Goal: Task Accomplishment & Management: Use online tool/utility

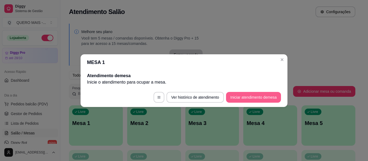
click at [250, 93] on button "Iniciar atendimento de mesa" at bounding box center [253, 97] width 55 height 11
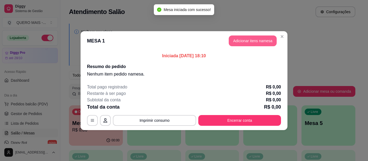
click at [254, 41] on button "Adicionar itens na mesa" at bounding box center [253, 41] width 48 height 11
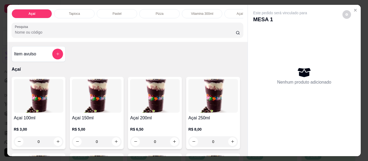
scroll to position [108, 0]
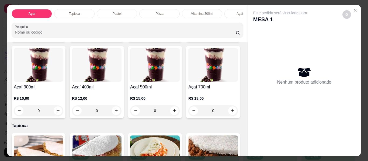
click at [122, 112] on div "0" at bounding box center [97, 111] width 50 height 11
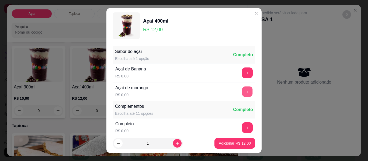
click at [242, 91] on button "+" at bounding box center [247, 92] width 11 height 11
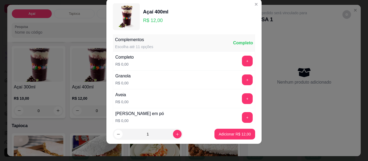
scroll to position [110, 0]
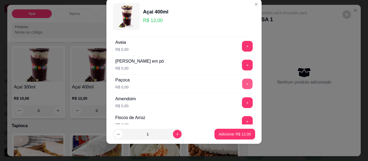
click at [242, 86] on button "+" at bounding box center [247, 84] width 11 height 11
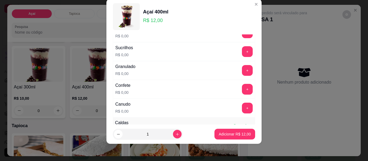
scroll to position [245, 0]
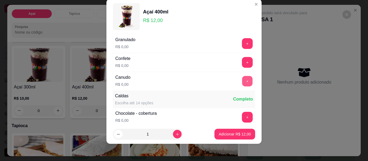
click at [242, 78] on button "+" at bounding box center [247, 81] width 11 height 11
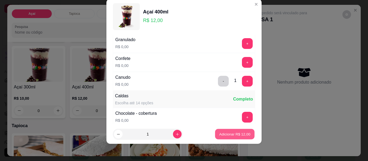
click at [226, 131] on button "Adicionar R$ 12,00" at bounding box center [235, 134] width 40 height 11
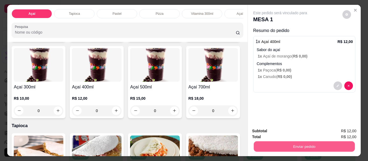
click at [291, 145] on button "Enviar pedido" at bounding box center [304, 147] width 101 height 11
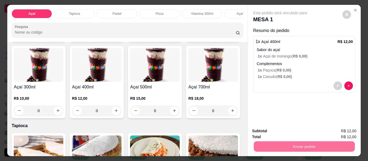
click at [334, 130] on button "Enviar pedido" at bounding box center [342, 131] width 30 height 10
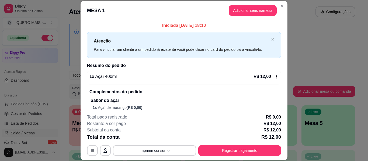
click at [229, 154] on button "Registrar pagamento" at bounding box center [239, 150] width 83 height 11
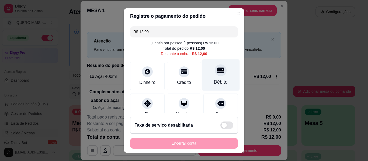
click at [215, 76] on div at bounding box center [221, 70] width 12 height 12
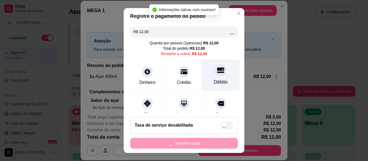
type input "R$ 0,00"
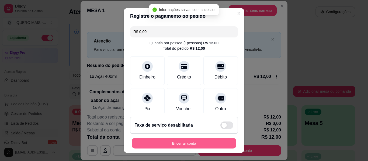
click at [186, 143] on button "Encerrar conta" at bounding box center [184, 143] width 105 height 11
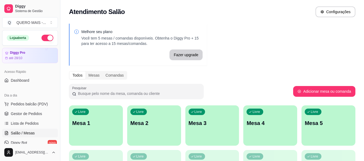
click at [107, 126] on p "Mesa 1" at bounding box center [95, 124] width 47 height 8
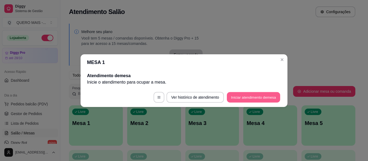
click at [230, 97] on button "Iniciar atendimento de mesa" at bounding box center [253, 97] width 53 height 11
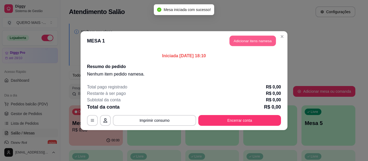
click at [263, 40] on button "Adicionar itens na mesa" at bounding box center [253, 41] width 46 height 11
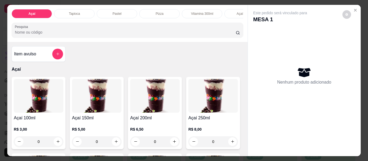
drag, startPoint x: 101, startPoint y: 21, endPoint x: 146, endPoint y: 23, distance: 45.3
click at [150, 23] on div "Açaí Tapioca Pastel Pizza Vitamina 300ml Açaí batido Lanches Cachorro quente Po…" at bounding box center [127, 23] width 240 height 37
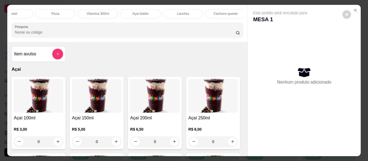
drag, startPoint x: 172, startPoint y: 11, endPoint x: 158, endPoint y: 18, distance: 15.3
click at [172, 11] on div "Lanches" at bounding box center [183, 13] width 40 height 9
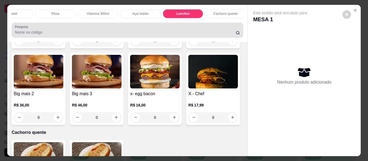
scroll to position [15, 0]
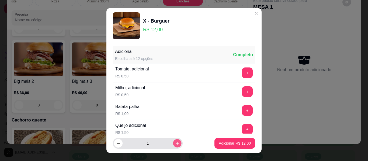
click at [175, 143] on icon "increase-product-quantity" at bounding box center [177, 144] width 4 height 4
type input "2"
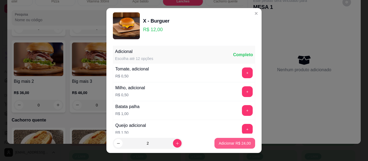
click at [228, 143] on p "Adicionar R$ 24,00" at bounding box center [235, 143] width 32 height 5
type input "2"
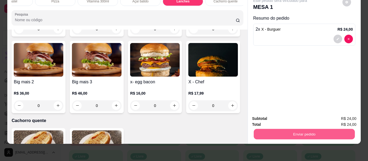
click at [307, 133] on button "Enviar pedido" at bounding box center [304, 134] width 101 height 11
click at [340, 118] on button "Enviar pedido" at bounding box center [342, 117] width 30 height 10
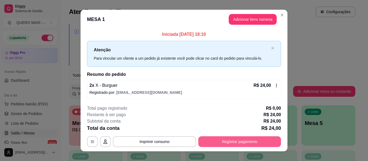
click at [232, 143] on button "Registrar pagamento" at bounding box center [239, 142] width 83 height 11
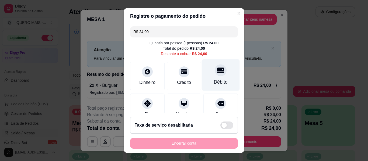
click at [207, 76] on div "Débito" at bounding box center [221, 76] width 38 height 32
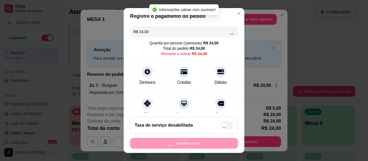
type input "R$ 0,00"
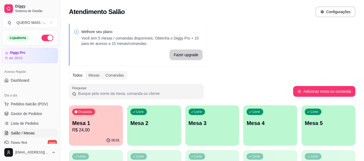
click at [149, 134] on div "Livre Mesa 2" at bounding box center [154, 123] width 54 height 34
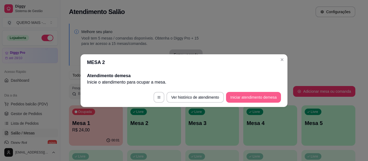
click at [238, 101] on button "Iniciar atendimento de mesa" at bounding box center [253, 97] width 55 height 11
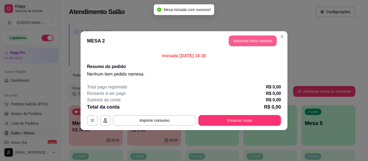
click at [258, 40] on button "Adicionar itens na mesa" at bounding box center [253, 41] width 48 height 11
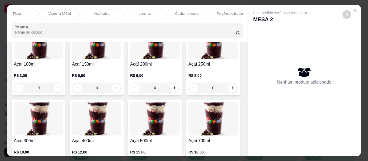
scroll to position [0, 148]
click at [145, 10] on div "Lanches" at bounding box center [139, 13] width 40 height 9
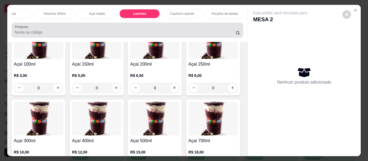
scroll to position [15, 0]
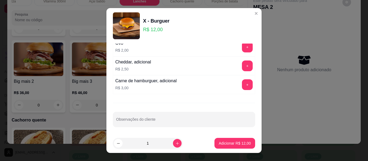
scroll to position [121, 0]
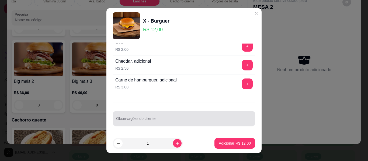
click at [169, 121] on input "Observações do cliente" at bounding box center [184, 120] width 136 height 5
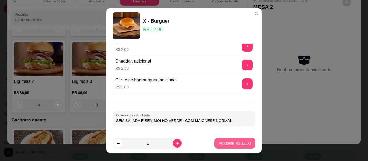
type input "SEM SALADA E SEM MOLHO VERDE - COM MAIONESE NORMAL"
click at [219, 143] on p "Adicionar R$ 12,00" at bounding box center [234, 143] width 31 height 5
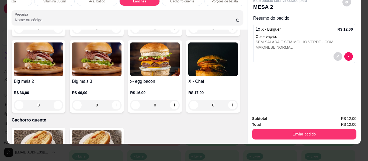
click at [283, 133] on button "Enviar pedido" at bounding box center [304, 134] width 104 height 11
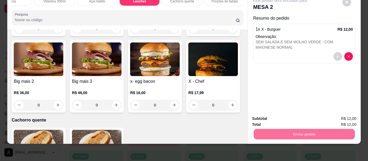
click at [304, 82] on div "Este pedido será vinculado para MESA 2 Resumo do pedido 1 x X - Burguer R$ 12,0…" at bounding box center [304, 51] width 113 height 119
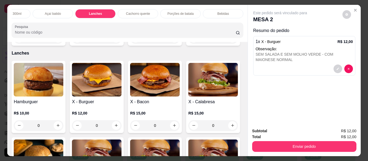
scroll to position [0, 268]
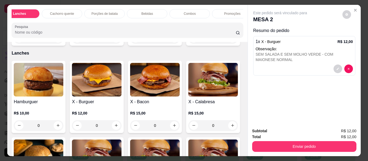
click at [142, 12] on p "Bebidas" at bounding box center [147, 14] width 12 height 4
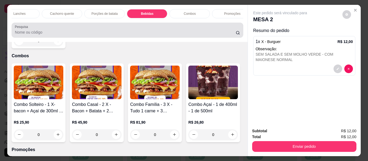
scroll to position [15, 0]
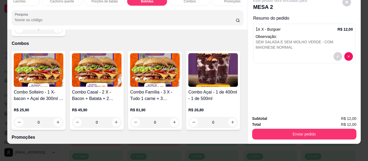
type input "1"
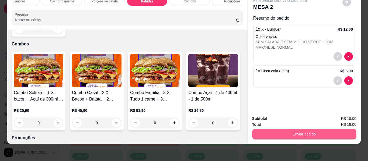
click at [289, 129] on button "Enviar pedido" at bounding box center [304, 134] width 104 height 11
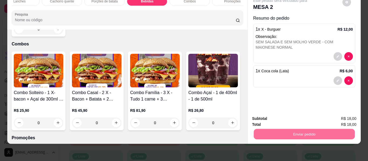
click at [337, 115] on button "Enviar pedido" at bounding box center [342, 117] width 30 height 10
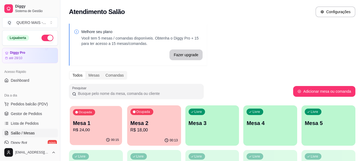
click at [97, 141] on div "00:15" at bounding box center [96, 140] width 52 height 10
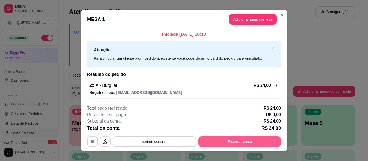
click at [213, 140] on button "Encerrar conta" at bounding box center [239, 142] width 83 height 11
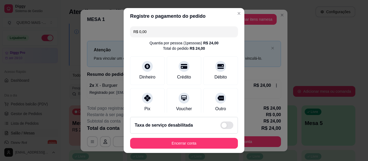
click at [199, 150] on footer "Taxa de serviço desabilitada Encerrar conta" at bounding box center [184, 133] width 121 height 40
click at [197, 146] on button "Encerrar conta" at bounding box center [184, 143] width 108 height 11
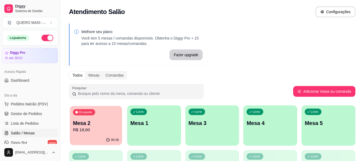
click at [89, 133] on p "R$ 18,00" at bounding box center [96, 130] width 46 height 6
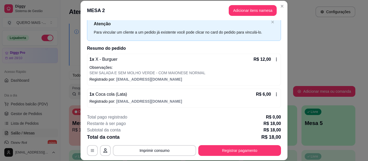
scroll to position [16, 0]
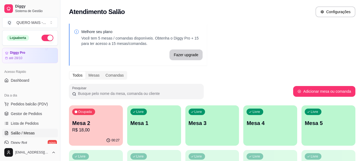
click at [166, 129] on div "Livre Mesa 1" at bounding box center [154, 123] width 54 height 34
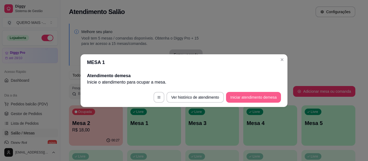
click at [232, 101] on button "Iniciar atendimento de mesa" at bounding box center [253, 97] width 55 height 11
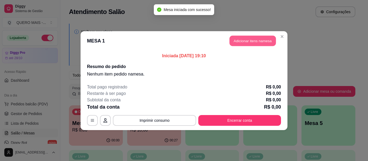
click at [241, 39] on button "Adicionar itens na mesa" at bounding box center [253, 41] width 46 height 11
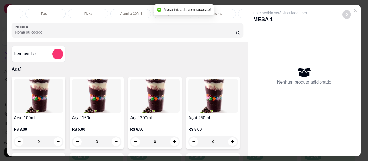
scroll to position [0, 98]
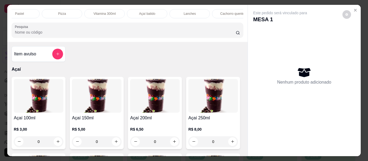
click at [185, 12] on p "Lanches" at bounding box center [190, 14] width 12 height 4
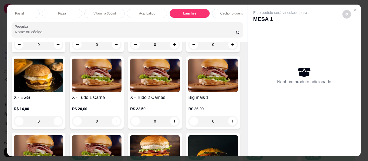
scroll to position [0, 0]
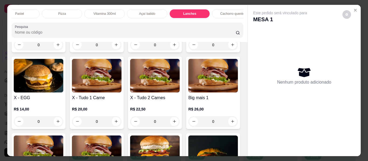
click at [224, 12] on p "Cachorro quente" at bounding box center [232, 14] width 24 height 4
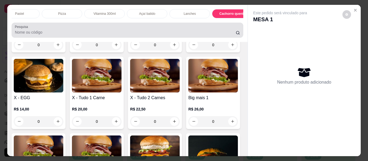
scroll to position [15, 0]
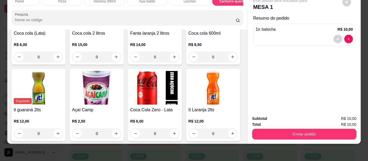
type input "1"
click at [336, 37] on icon "decrease-product-quantity" at bounding box center [337, 38] width 3 height 3
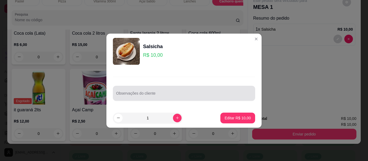
click at [176, 97] on input "Observações do cliente" at bounding box center [184, 95] width 136 height 5
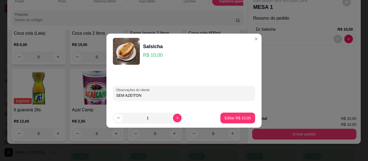
type input "SEM AZEITONA"
click at [227, 116] on p "Editar R$ 10,00" at bounding box center [237, 118] width 25 height 5
type input "0"
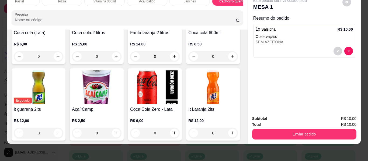
scroll to position [1406, 0]
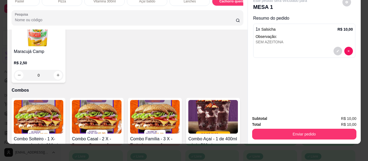
type input "1"
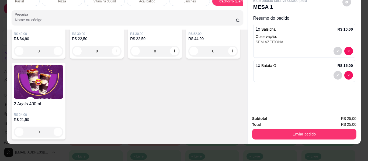
scroll to position [1852, 0]
click at [114, 53] on icon "increase-product-quantity" at bounding box center [116, 51] width 4 height 4
type input "1"
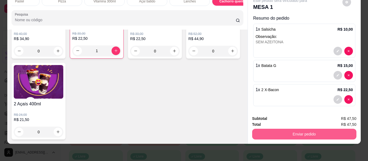
click at [288, 129] on button "Enviar pedido" at bounding box center [304, 134] width 104 height 11
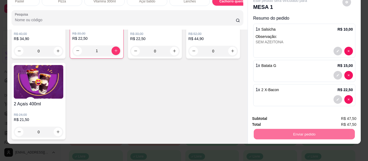
click at [337, 115] on button "Enviar pedido" at bounding box center [342, 117] width 30 height 10
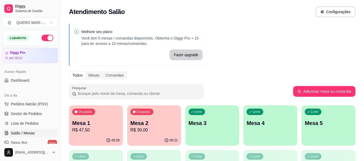
click at [99, 133] on p "R$ 47,50" at bounding box center [95, 130] width 47 height 6
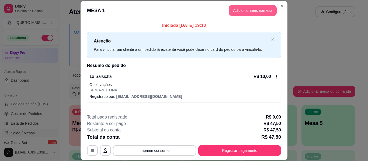
click at [244, 8] on button "Adicionar itens na mesa" at bounding box center [253, 10] width 48 height 11
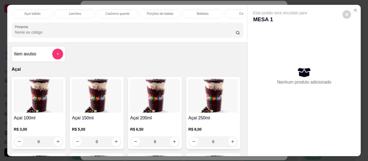
scroll to position [0, 213]
click at [198, 12] on p "Bebidas" at bounding box center [202, 14] width 12 height 4
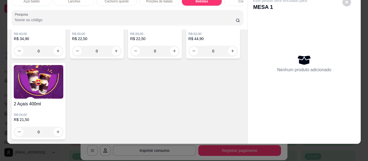
scroll to position [1641, 0]
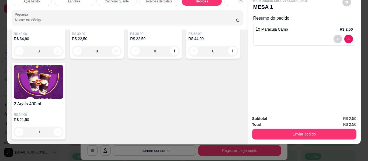
type input "4"
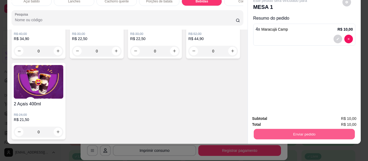
click at [306, 131] on button "Enviar pedido" at bounding box center [304, 134] width 101 height 11
click at [337, 116] on button "Enviar pedido" at bounding box center [343, 117] width 30 height 10
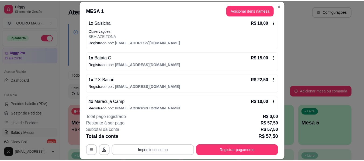
scroll to position [61, 0]
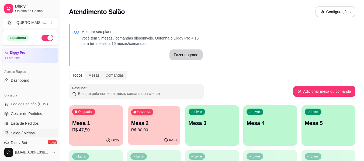
click at [154, 134] on div "Ocupada Mesa 2 R$ 30,00" at bounding box center [154, 120] width 52 height 29
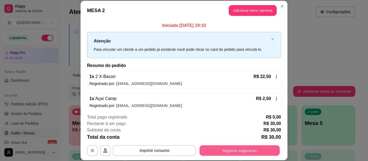
click at [252, 151] on button "Registrar pagamento" at bounding box center [240, 151] width 80 height 11
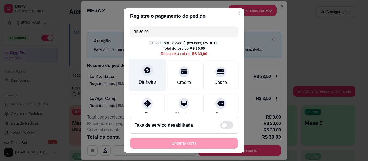
click at [143, 80] on div "Dinheiro" at bounding box center [147, 82] width 18 height 7
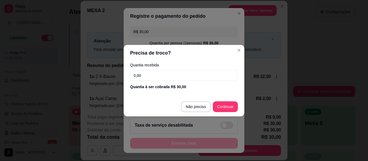
click at [148, 76] on input "0,00" at bounding box center [184, 75] width 108 height 11
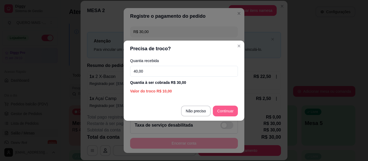
type input "40,00"
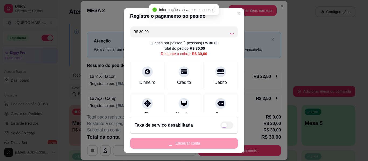
type input "R$ 0,00"
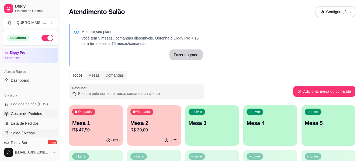
click at [29, 117] on link "Gestor de Pedidos" at bounding box center [30, 114] width 56 height 9
click at [160, 130] on p "R$ 30,00" at bounding box center [153, 130] width 47 height 6
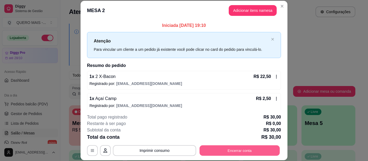
click at [239, 148] on button "Encerrar conta" at bounding box center [240, 151] width 80 height 11
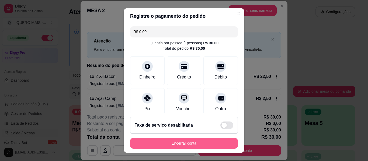
click at [190, 142] on button "Encerrar conta" at bounding box center [184, 143] width 108 height 11
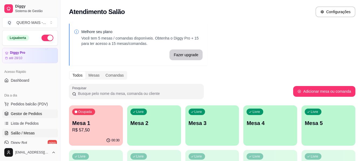
click at [37, 115] on span "Gestor de Pedidos" at bounding box center [26, 113] width 31 height 5
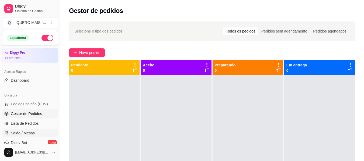
click at [33, 133] on span "Salão / Mesas" at bounding box center [23, 133] width 24 height 5
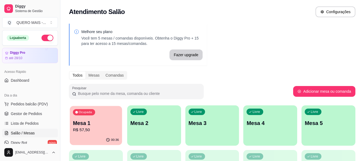
click at [107, 123] on p "Mesa 1" at bounding box center [96, 123] width 46 height 7
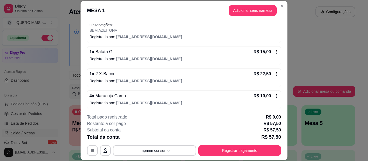
scroll to position [61, 0]
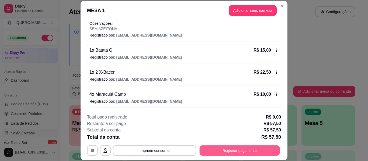
click at [221, 152] on button "Registrar pagamento" at bounding box center [240, 151] width 80 height 11
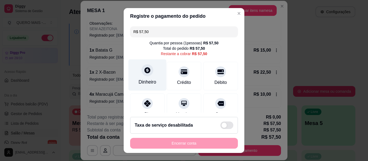
click at [144, 75] on div at bounding box center [147, 70] width 12 height 12
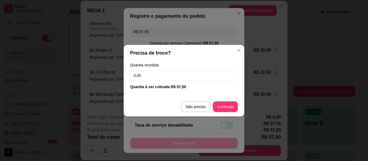
click at [153, 77] on input "0,00" at bounding box center [184, 75] width 108 height 11
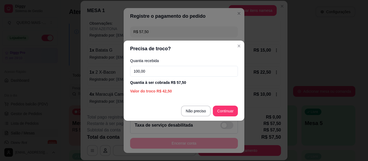
type input "100,00"
